Goal: Information Seeking & Learning: Learn about a topic

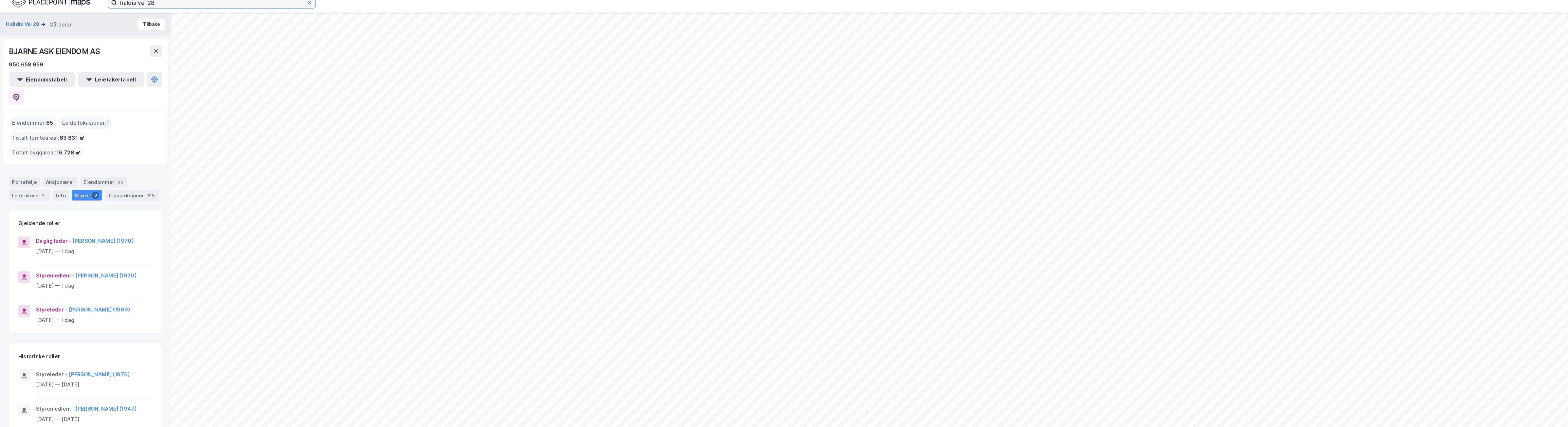
click at [141, 10] on input "haldis vei 28" at bounding box center [186, 9] width 167 height 10
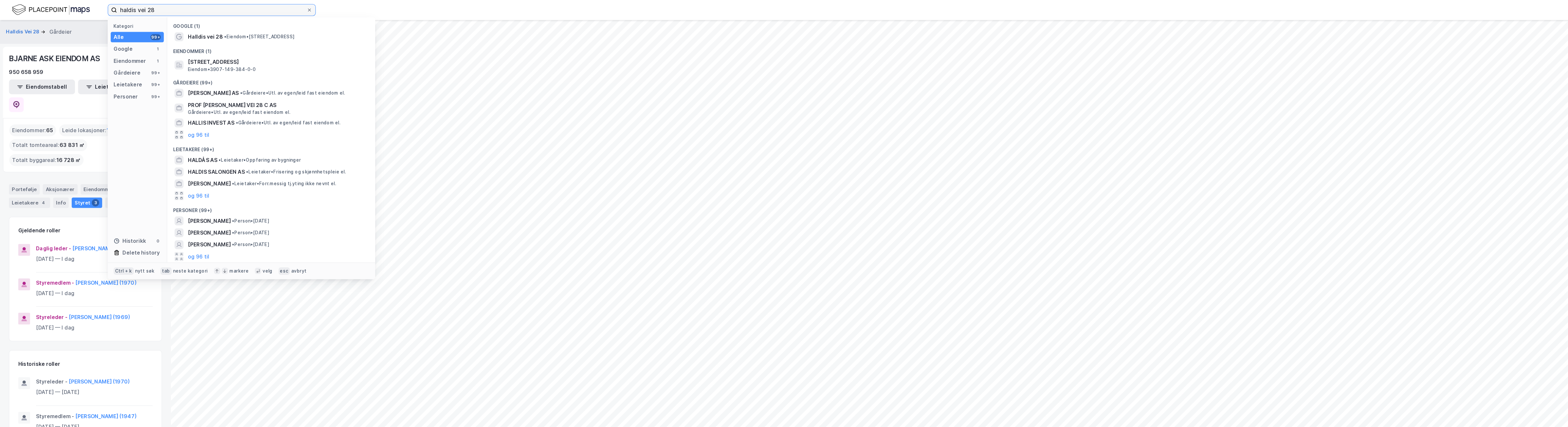
drag, startPoint x: 136, startPoint y: 10, endPoint x: 75, endPoint y: 7, distance: 61.1
click at [75, 7] on div "haldis vei 28 Kategori Alle 99+ Google 1 Eiendommer 1 Gårdeiere 99+ Leietakere …" at bounding box center [784, 9] width 1568 height 18
type input "alfaset 1, industrivei 8"
click at [279, 33] on span "• Eiendom • Alfaset 1. [STREET_ADDRESS]" at bounding box center [259, 32] width 82 height 5
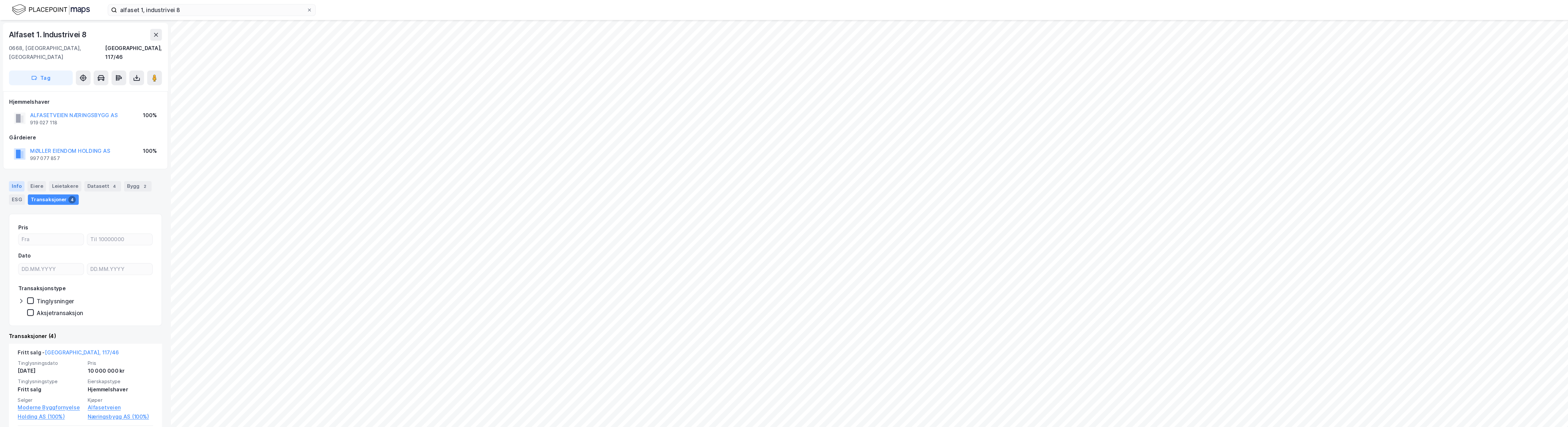
click at [15, 159] on div "Info" at bounding box center [15, 164] width 14 height 9
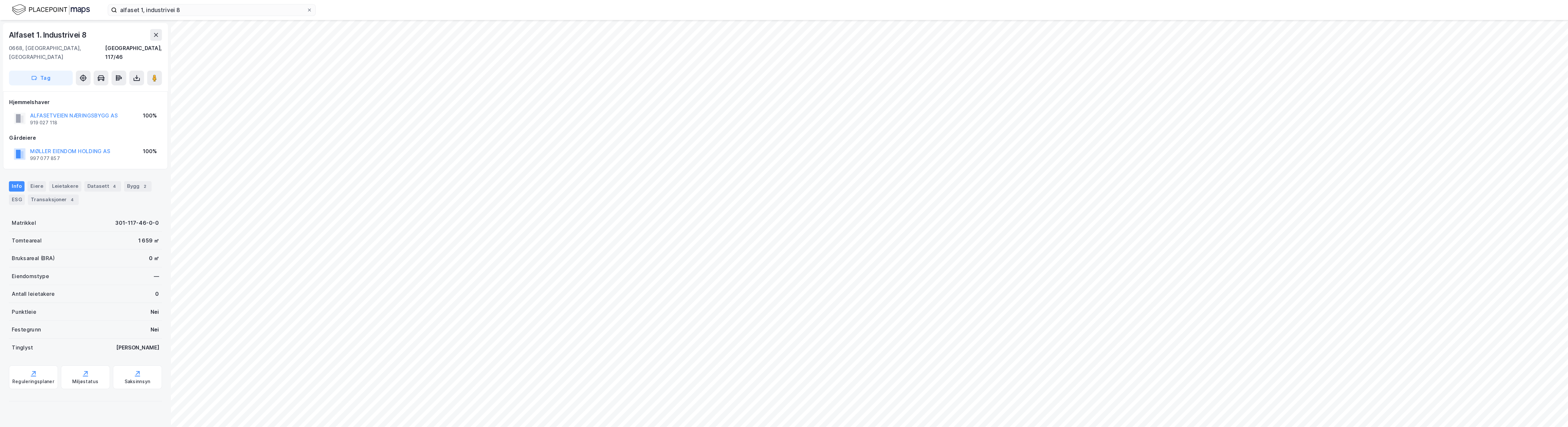
drag, startPoint x: 107, startPoint y: 203, endPoint x: 111, endPoint y: 203, distance: 4.0
click at [111, 204] on div "Tomteareal 1 659 ㎡" at bounding box center [75, 212] width 135 height 16
